Goal: Task Accomplishment & Management: Complete application form

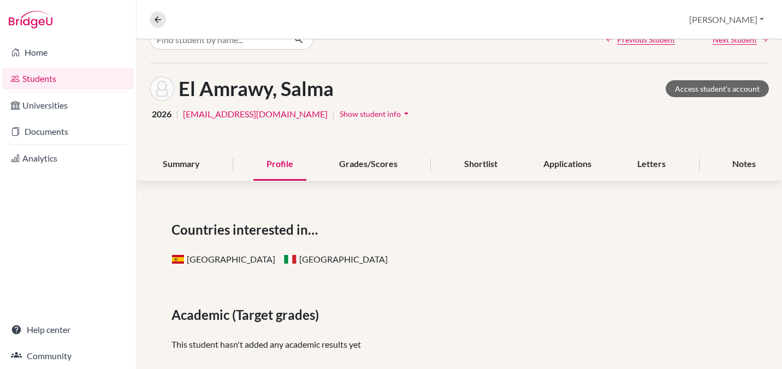
scroll to position [17, 0]
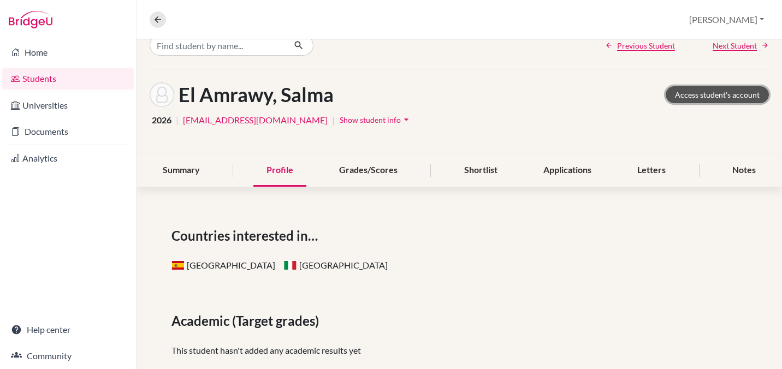
click at [702, 92] on link "Access student's account" at bounding box center [717, 94] width 103 height 17
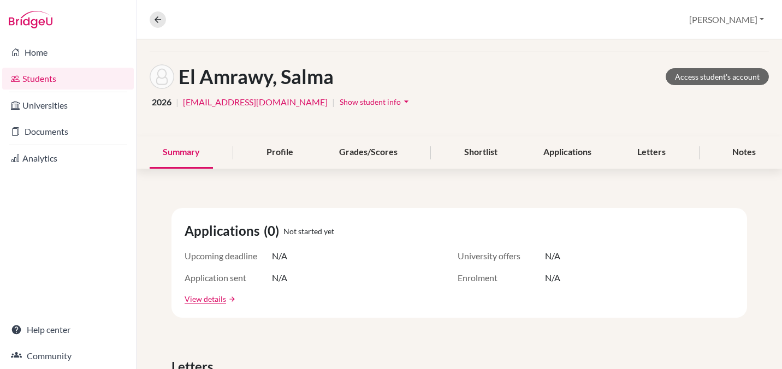
scroll to position [37, 0]
click at [36, 80] on link "Students" at bounding box center [68, 79] width 132 height 22
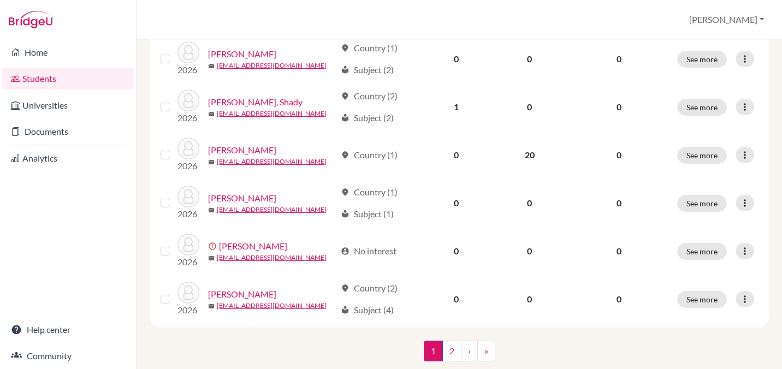
scroll to position [881, 0]
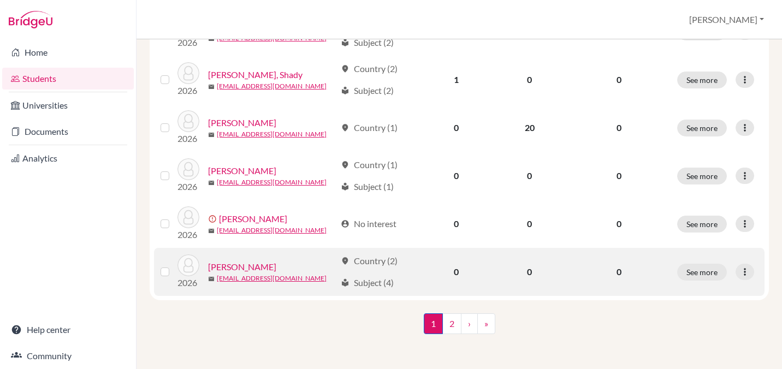
click at [238, 268] on link "Khoury, Grace" at bounding box center [242, 267] width 68 height 13
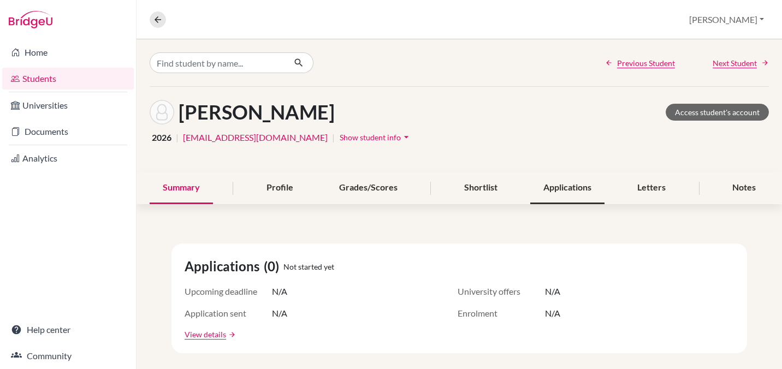
click at [545, 189] on div "Applications" at bounding box center [568, 188] width 74 height 32
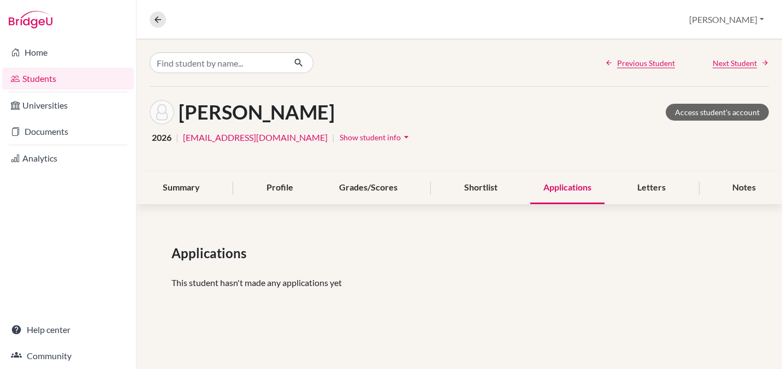
click at [561, 192] on div "Applications" at bounding box center [568, 188] width 74 height 32
click at [42, 82] on link "Students" at bounding box center [68, 79] width 132 height 22
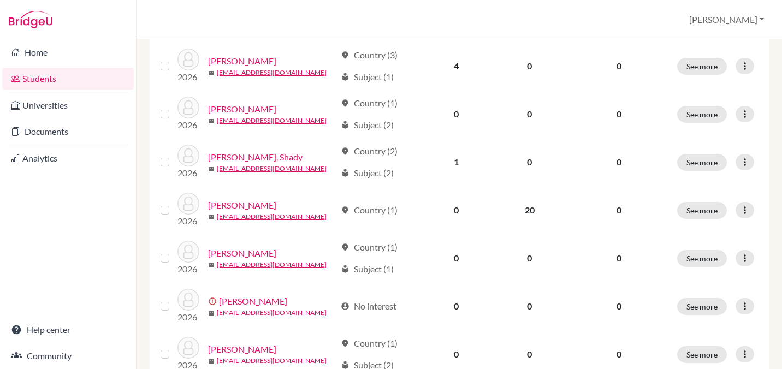
scroll to position [881, 0]
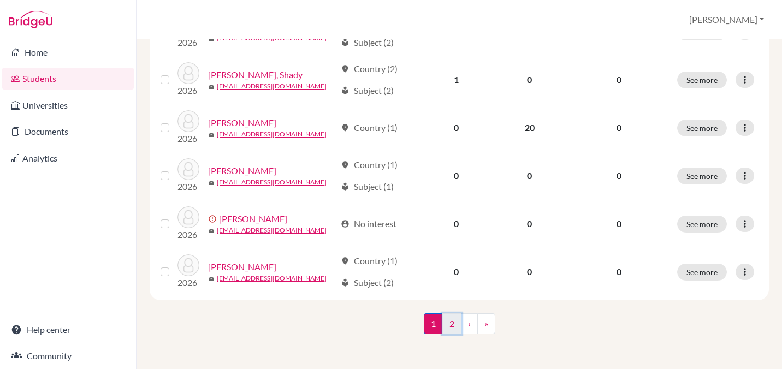
click at [451, 326] on link "2" at bounding box center [452, 324] width 19 height 21
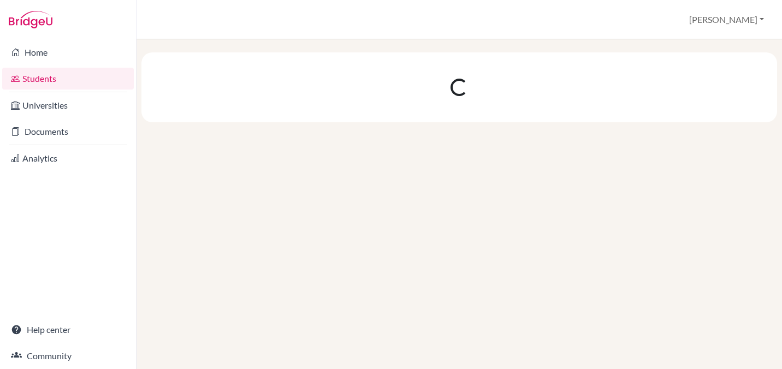
scroll to position [0, 0]
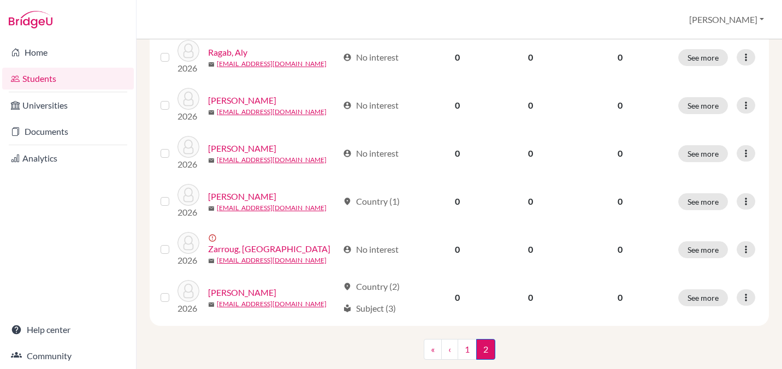
scroll to position [544, 0]
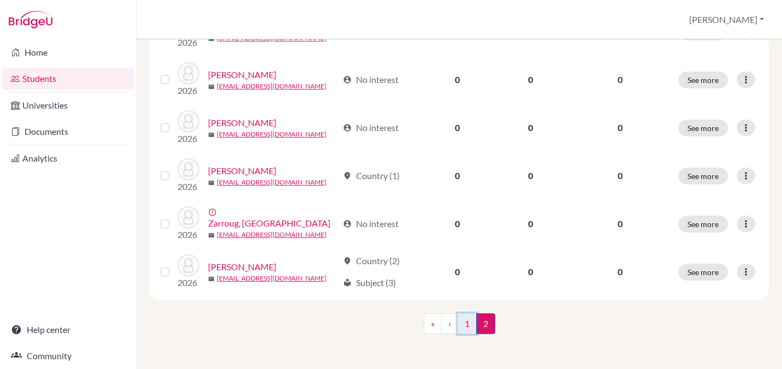
click at [472, 325] on link "1" at bounding box center [467, 324] width 19 height 21
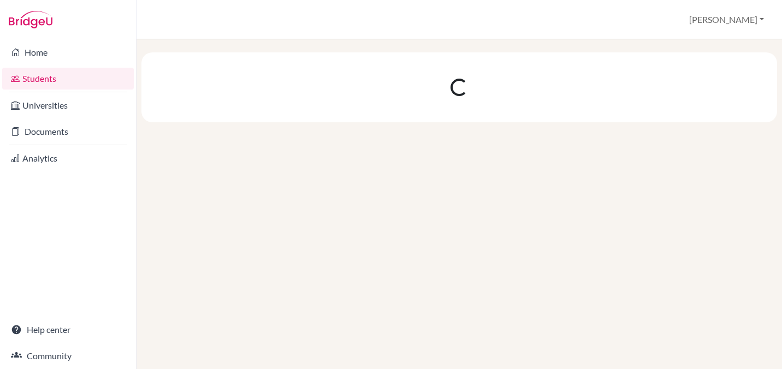
scroll to position [0, 0]
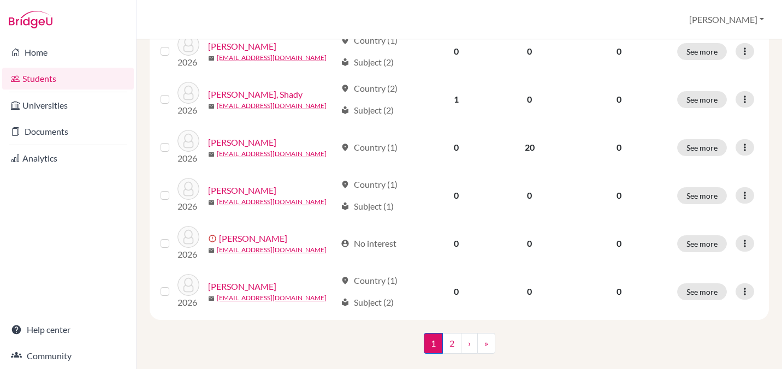
scroll to position [881, 0]
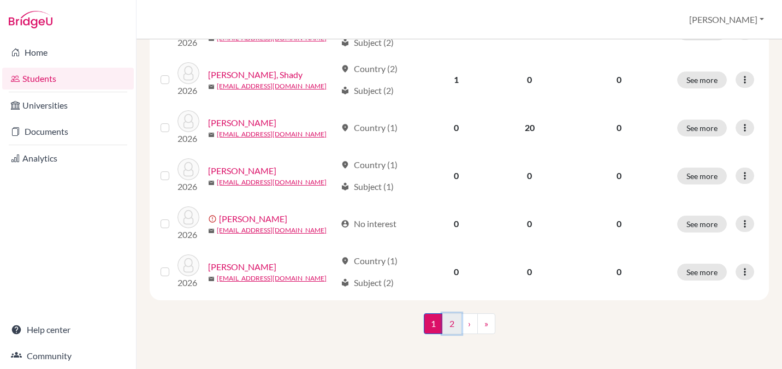
click at [450, 326] on link "2" at bounding box center [452, 324] width 19 height 21
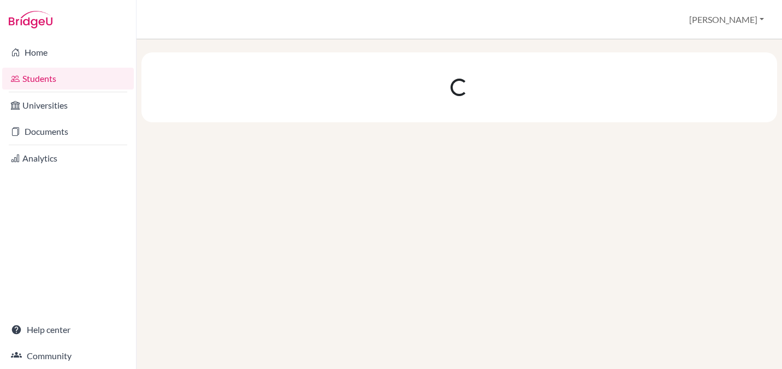
scroll to position [0, 0]
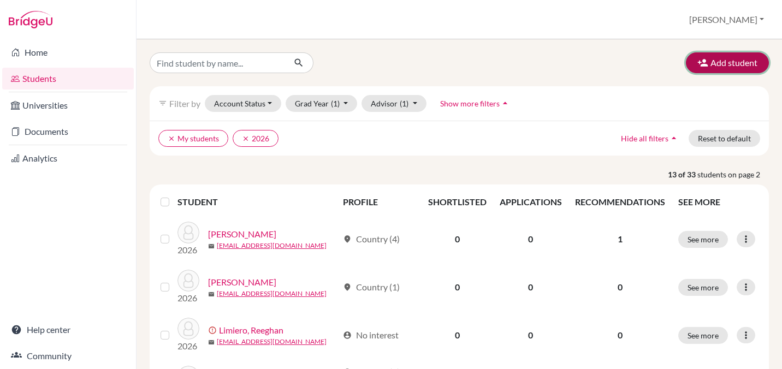
click at [718, 64] on button "Add student" at bounding box center [727, 62] width 83 height 21
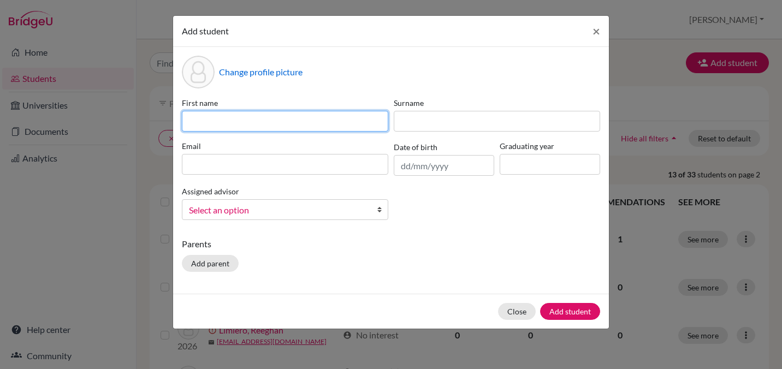
click at [226, 121] on input at bounding box center [285, 121] width 207 height 21
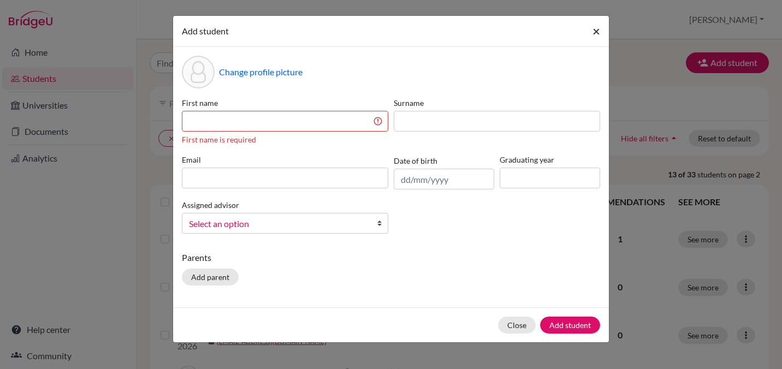
click at [597, 31] on span "×" at bounding box center [597, 31] width 8 height 16
